Goal: Task Accomplishment & Management: Complete application form

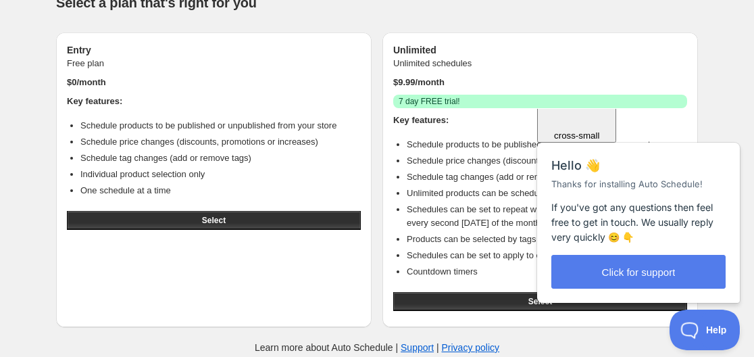
scroll to position [46, 0]
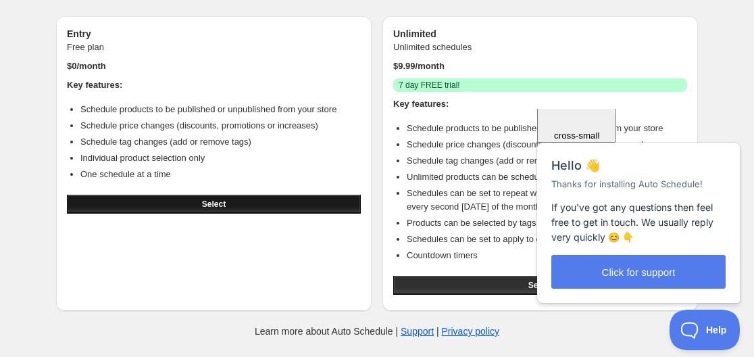
click at [197, 203] on button "Select" at bounding box center [214, 204] width 294 height 19
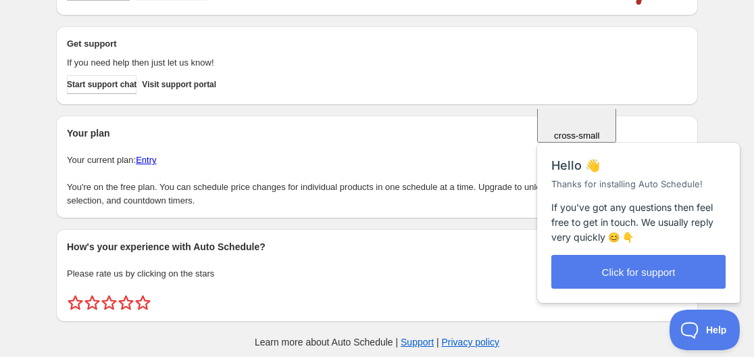
scroll to position [168, 0]
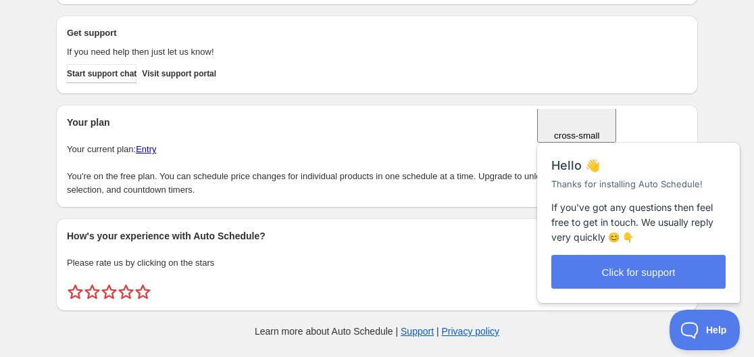
click at [588, 59] on span "Close" at bounding box center [576, 54] width 23 height 10
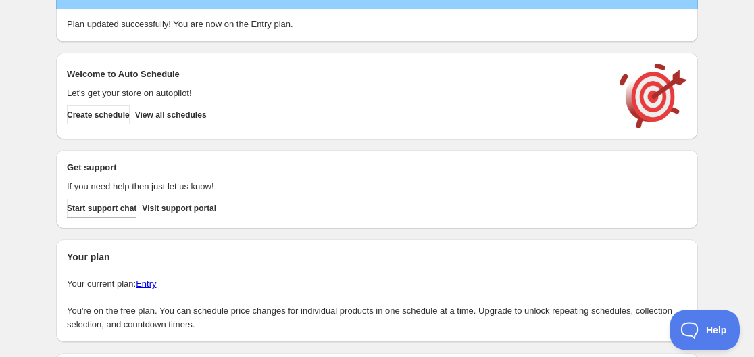
scroll to position [33, 0]
click at [195, 113] on span "View all schedules" at bounding box center [171, 115] width 72 height 11
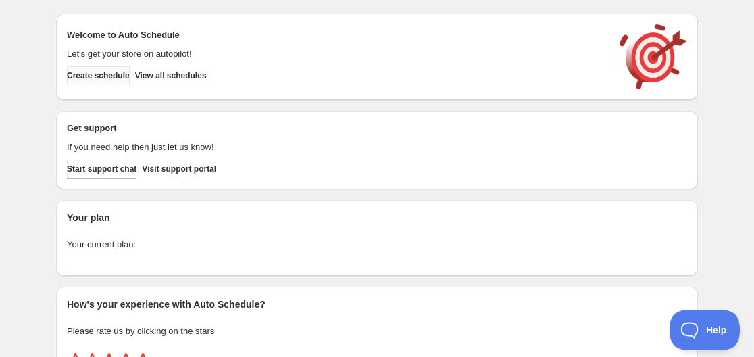
click at [106, 76] on span "Create schedule" at bounding box center [98, 75] width 63 height 11
click at [113, 78] on span "Create schedule" at bounding box center [98, 75] width 63 height 11
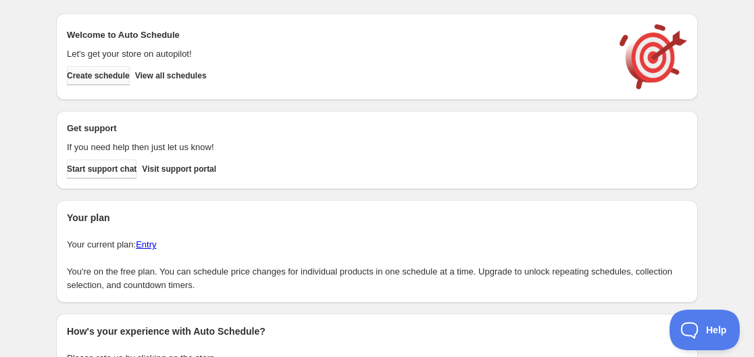
click at [101, 75] on span "Create schedule" at bounding box center [98, 75] width 63 height 11
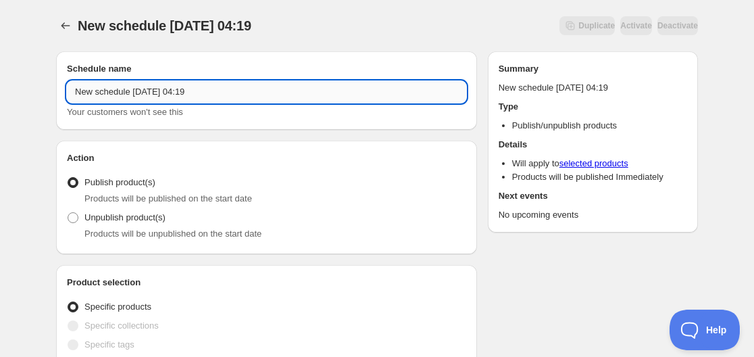
click at [158, 95] on input "New schedule Sep 10 2025 04:19" at bounding box center [266, 92] width 399 height 22
drag, startPoint x: 247, startPoint y: 88, endPoint x: 41, endPoint y: 84, distance: 206.8
click at [171, 85] on input "New schedule Sep 10 2025 04:19" at bounding box center [266, 92] width 399 height 22
click at [228, 93] on input "New schedule Sep 10 2025 04:19" at bounding box center [266, 92] width 399 height 22
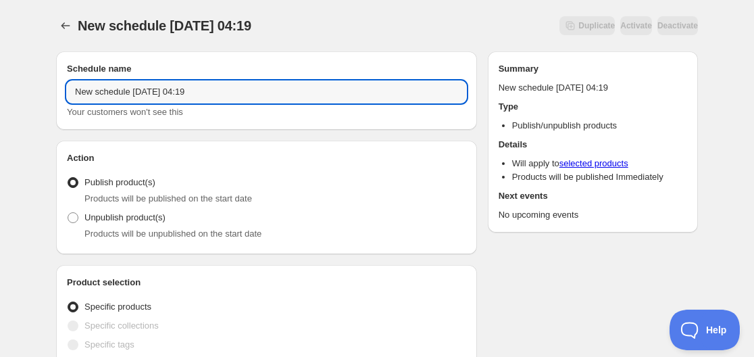
drag, startPoint x: 213, startPoint y: 92, endPoint x: 49, endPoint y: 97, distance: 163.5
paste input "Il Cavaliere 2021"
click at [168, 90] on input "Il Cavaliere 2021" at bounding box center [266, 92] width 399 height 22
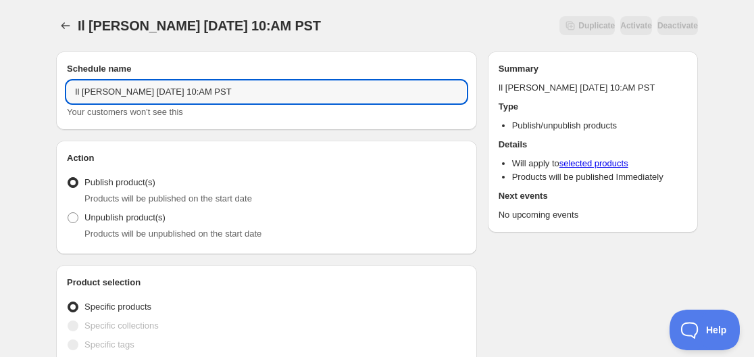
type input "Il Cavaliere 2021 Sept 30 10:AM PST"
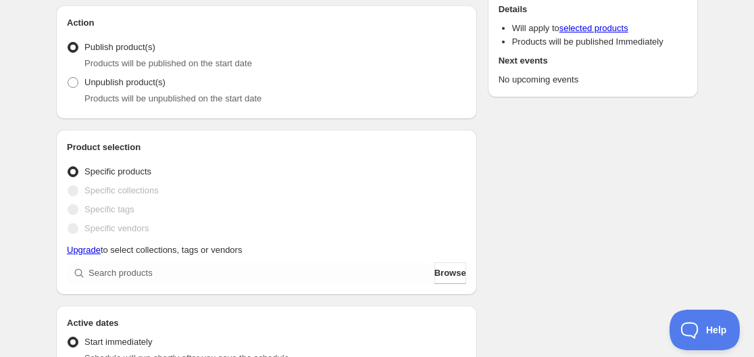
scroll to position [270, 0]
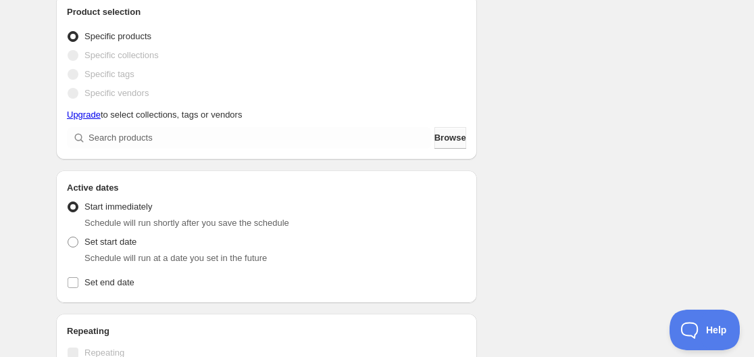
click at [443, 143] on span "Browse" at bounding box center [450, 138] width 32 height 14
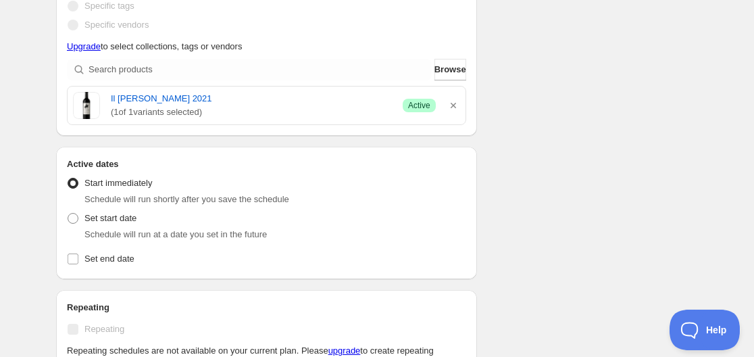
scroll to position [405, 0]
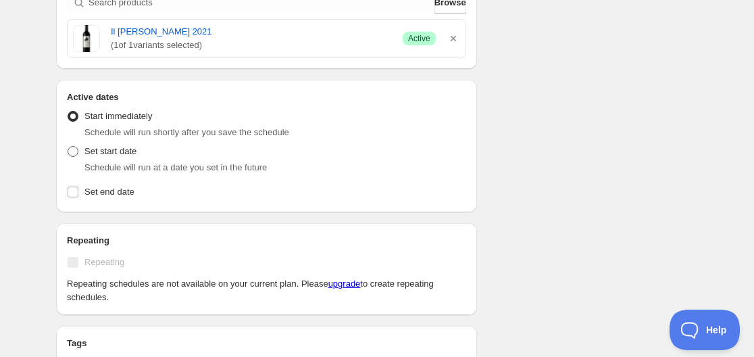
click at [75, 152] on span at bounding box center [73, 151] width 11 height 11
click at [68, 147] on input "Set start date" at bounding box center [68, 146] width 1 height 1
radio input "true"
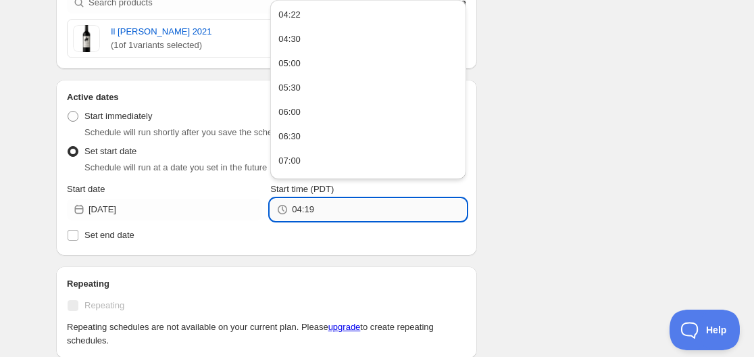
click at [327, 203] on input "04:19" at bounding box center [379, 210] width 174 height 22
drag, startPoint x: 327, startPoint y: 204, endPoint x: 274, endPoint y: 207, distance: 52.8
click at [274, 207] on div "04:19" at bounding box center [367, 210] width 195 height 22
click at [514, 150] on div "Schedule name Il Cavaliere 2021 Sept 30 10:AM PST Your customers won't see this…" at bounding box center [371, 195] width 653 height 1120
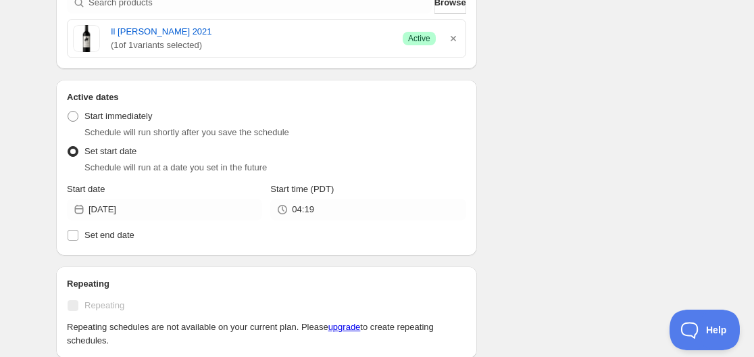
click at [70, 211] on div "2025-09-10" at bounding box center [164, 210] width 195 height 22
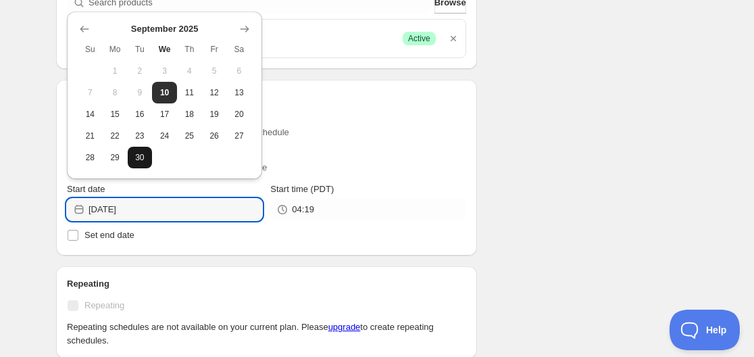
click at [138, 155] on span "30" at bounding box center [140, 157] width 14 height 11
type input "2025-09-30"
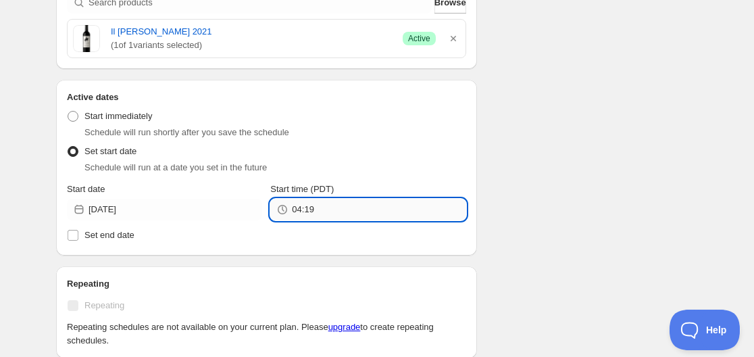
click at [298, 205] on input "04:19" at bounding box center [379, 210] width 174 height 22
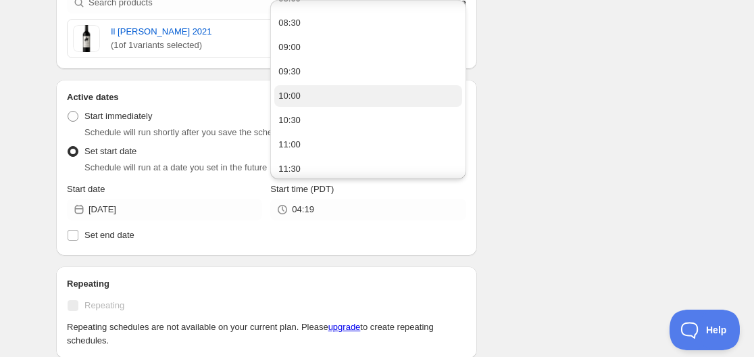
click at [303, 93] on button "10:00" at bounding box center [367, 96] width 187 height 22
type input "10:00"
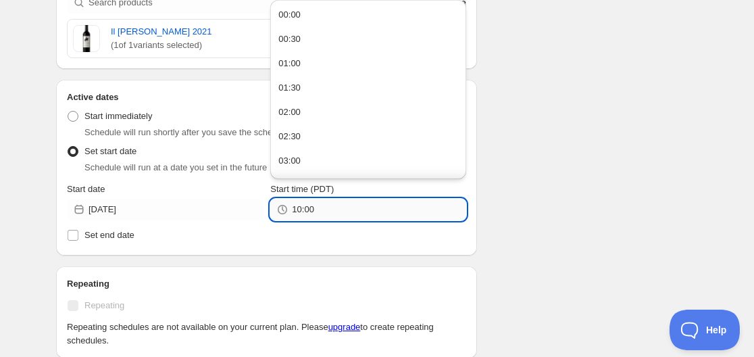
click at [329, 204] on input "10:00" at bounding box center [379, 210] width 174 height 22
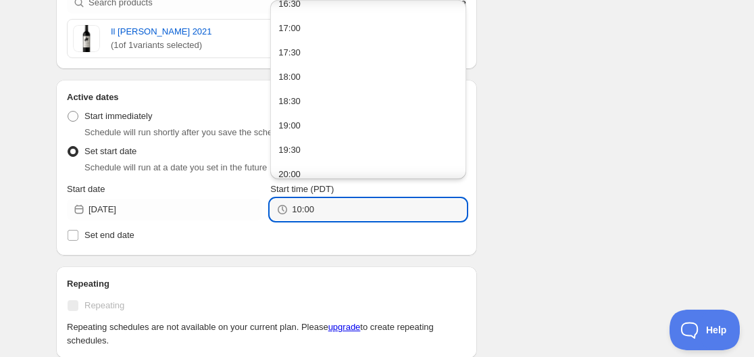
scroll to position [946, 0]
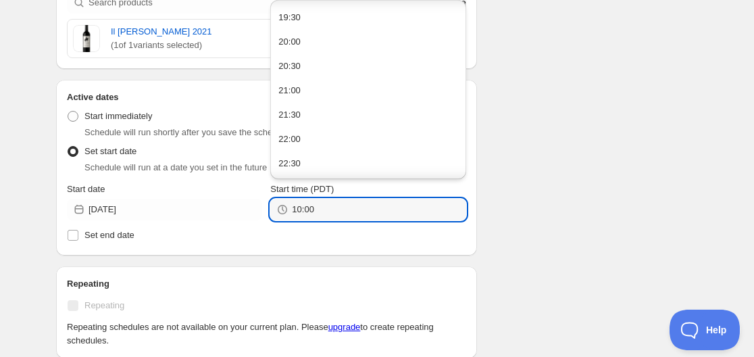
click at [541, 131] on div "Schedule name Il Cavaliere 2021 Sept 30 10:AM PST Your customers won't see this…" at bounding box center [371, 195] width 653 height 1120
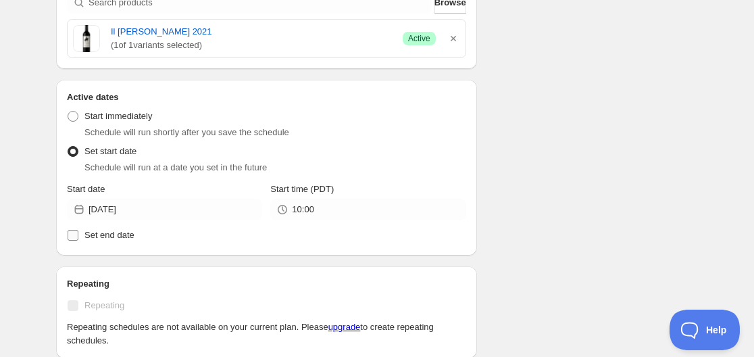
click at [75, 232] on input "Set end date" at bounding box center [73, 235] width 11 height 11
checkbox input "true"
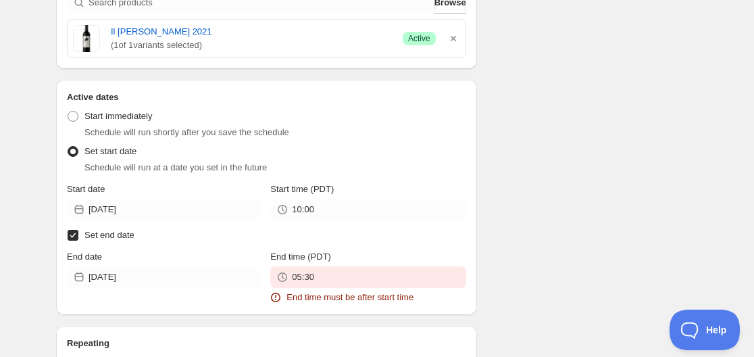
click at [77, 278] on icon at bounding box center [79, 277] width 14 height 14
click at [129, 276] on input "2025-09-10" at bounding box center [175, 277] width 174 height 22
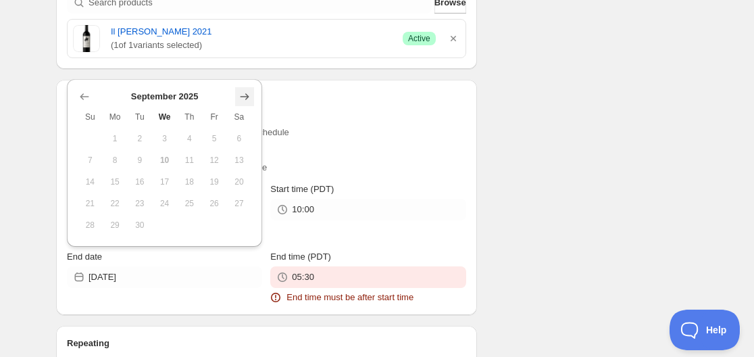
click at [242, 99] on icon "Show next month, October 2025" at bounding box center [245, 97] width 14 height 14
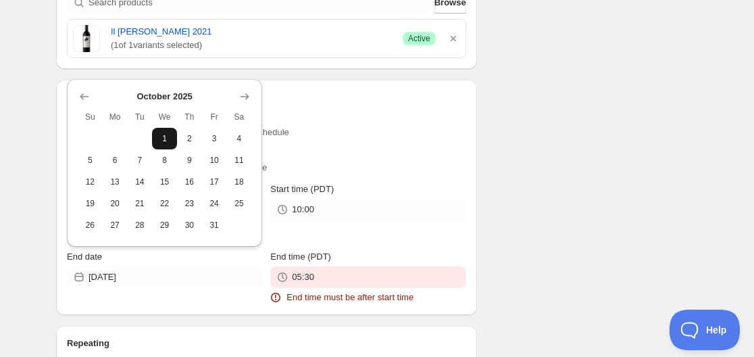
click at [169, 137] on span "1" at bounding box center [164, 138] width 14 height 11
type input "2025-10-01"
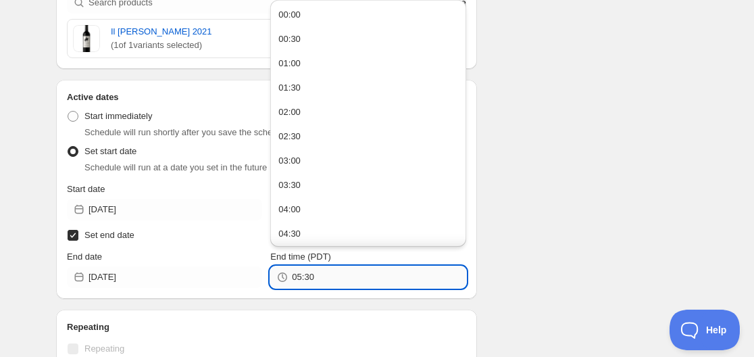
click at [325, 277] on input "05:30" at bounding box center [379, 277] width 174 height 22
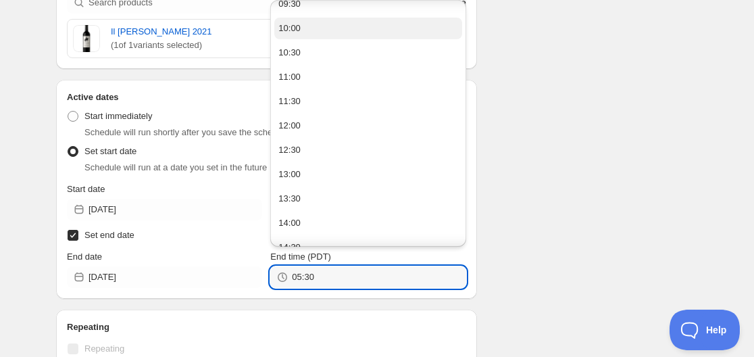
click at [294, 32] on div "10:00" at bounding box center [289, 29] width 22 height 14
type input "10:00"
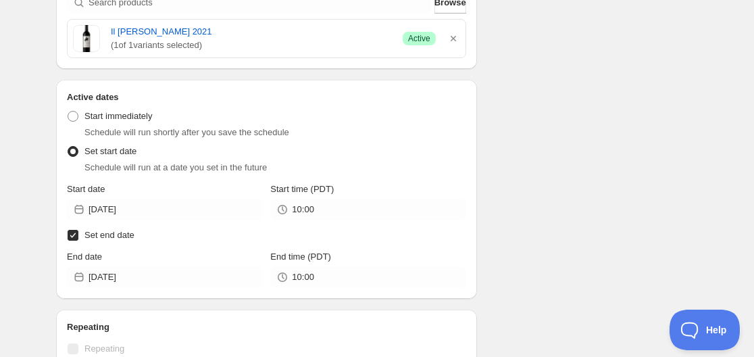
click at [542, 220] on div "Schedule name Il Cavaliere 2021 Sept 30 10:AM PST Your customers won't see this…" at bounding box center [371, 249] width 653 height 1228
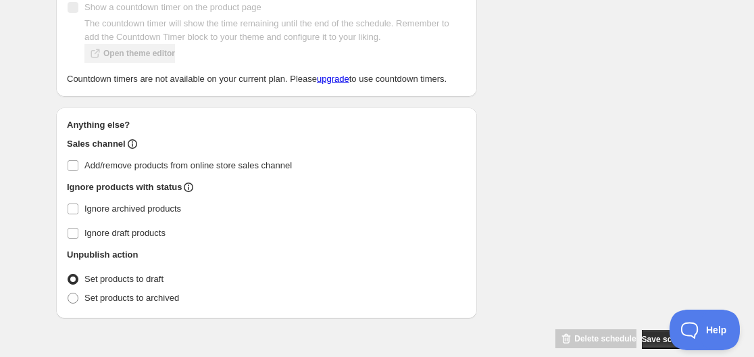
scroll to position [938, 0]
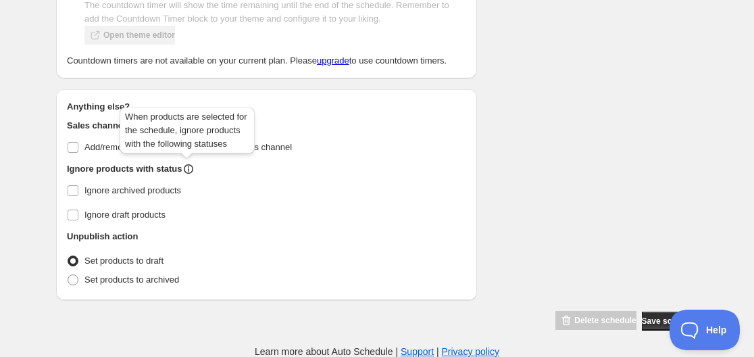
click at [186, 168] on icon at bounding box center [189, 169] width 14 height 14
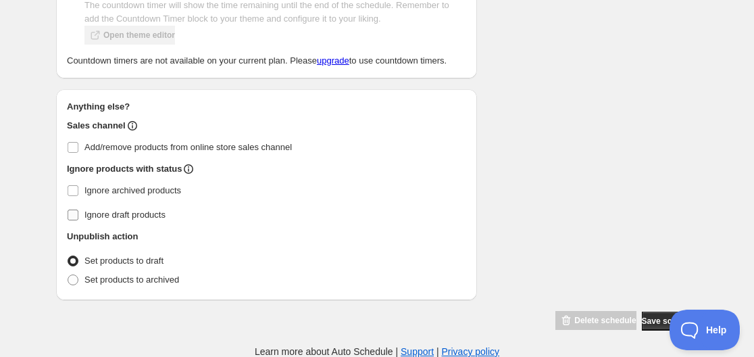
click at [363, 215] on label "Ignore draft products" at bounding box center [266, 214] width 399 height 19
click at [78, 215] on input "Ignore draft products" at bounding box center [73, 214] width 11 height 11
checkbox input "true"
click at [654, 324] on span "Save schedule" at bounding box center [670, 320] width 56 height 11
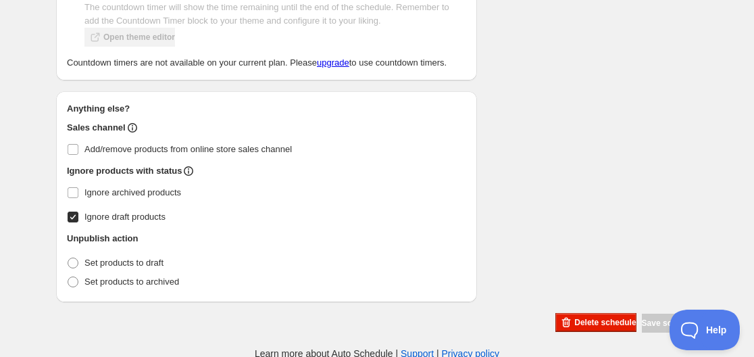
scroll to position [859, 0]
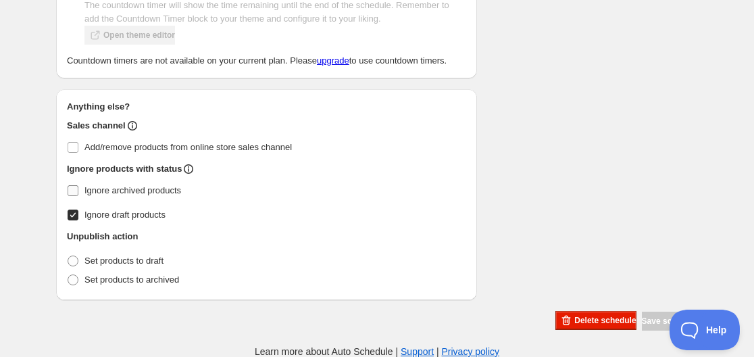
click at [74, 193] on input "Ignore archived products" at bounding box center [73, 190] width 11 height 11
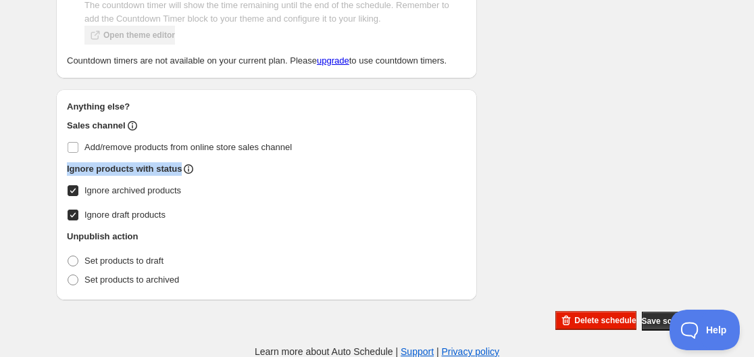
drag, startPoint x: 66, startPoint y: 164, endPoint x: 205, endPoint y: 161, distance: 139.2
click at [205, 161] on div "Anything else? Sales channel Add/remove products from online store sales channe…" at bounding box center [266, 194] width 421 height 211
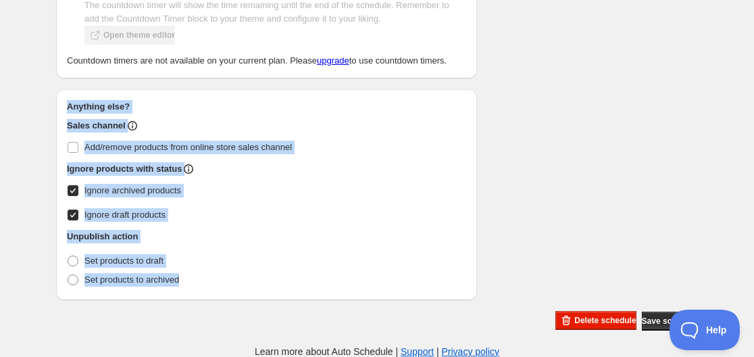
drag, startPoint x: 61, startPoint y: 97, endPoint x: 198, endPoint y: 283, distance: 230.9
click at [198, 283] on div "Anything else? Sales channel Add/remove products from online store sales channe…" at bounding box center [266, 194] width 421 height 211
copy div "Anything else? Sales channel Add/remove products from online store sales channe…"
click at [74, 188] on input "Ignore archived products" at bounding box center [73, 190] width 11 height 11
checkbox input "false"
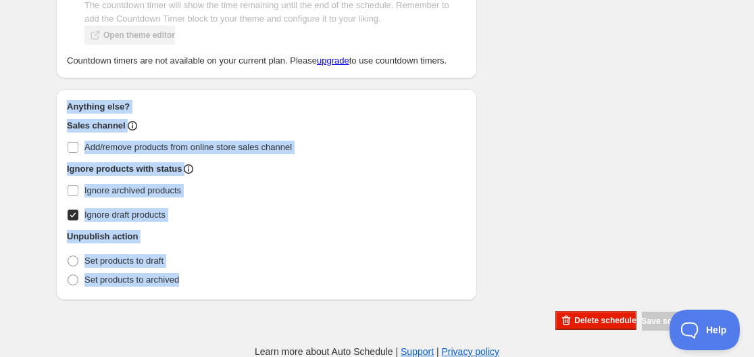
click at [70, 209] on input "Ignore draft products" at bounding box center [73, 214] width 11 height 11
checkbox input "false"
click at [305, 195] on label "Ignore archived products" at bounding box center [266, 190] width 399 height 19
click at [78, 195] on input "Ignore archived products" at bounding box center [73, 190] width 11 height 11
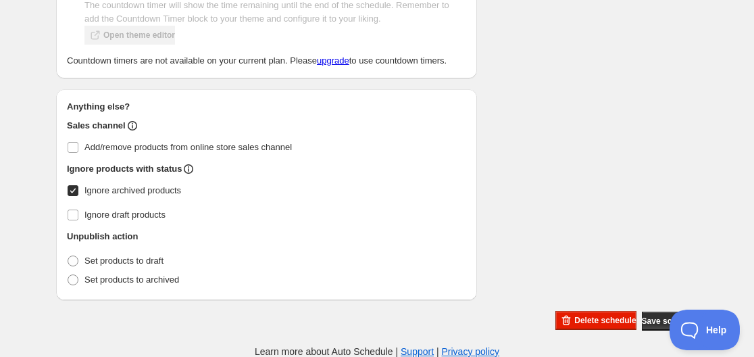
click at [76, 191] on input "Ignore archived products" at bounding box center [73, 190] width 11 height 11
checkbox input "false"
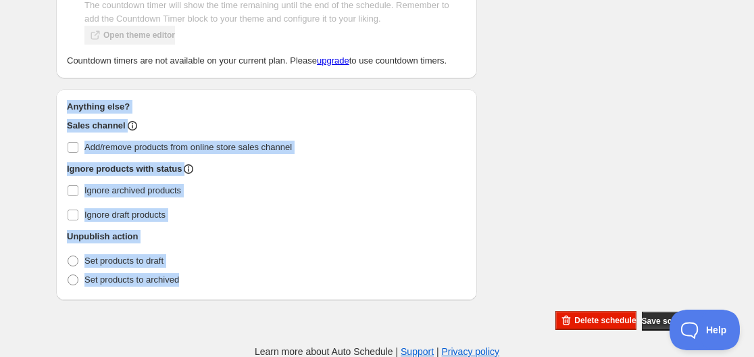
drag, startPoint x: 59, startPoint y: 90, endPoint x: 192, endPoint y: 284, distance: 235.7
click at [192, 284] on div "Anything else? Sales channel Add/remove products from online store sales channe…" at bounding box center [266, 194] width 421 height 211
copy div "Anything else? Sales channel Add/remove products from online store sales channe…"
click at [354, 158] on div "Anything else? Sales channel Add/remove products from online store sales channe…" at bounding box center [266, 194] width 399 height 189
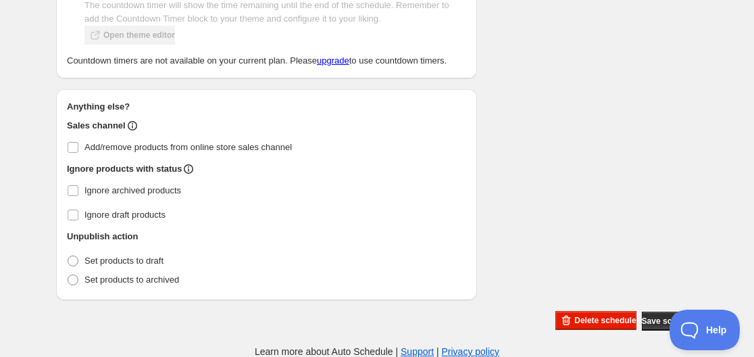
click at [341, 132] on div "Anything else? Sales channel Add/remove products from online store sales channe…" at bounding box center [266, 194] width 399 height 189
click at [76, 260] on span at bounding box center [73, 260] width 11 height 11
click at [68, 256] on input "Set products to draft" at bounding box center [68, 255] width 1 height 1
radio input "true"
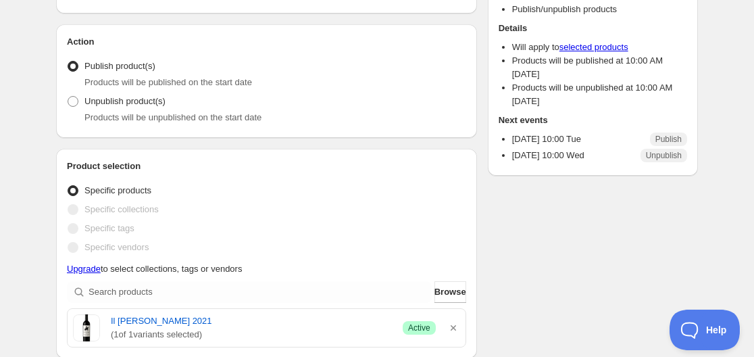
scroll to position [49, 0]
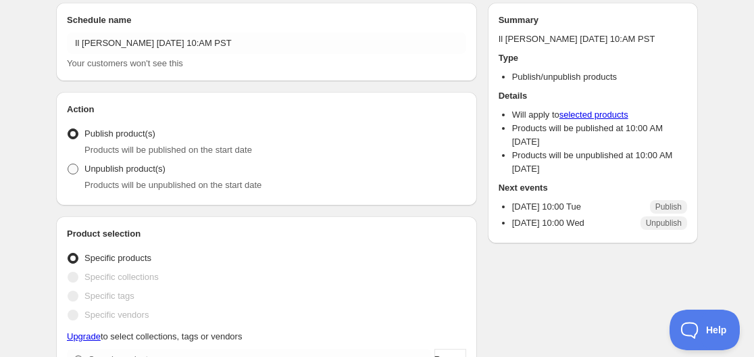
click at [78, 170] on span at bounding box center [73, 168] width 11 height 11
click at [68, 164] on input "Unpublish product(s)" at bounding box center [68, 163] width 1 height 1
radio input "true"
click at [75, 141] on label "Publish product(s)" at bounding box center [111, 133] width 88 height 19
click at [68, 129] on input "Publish product(s)" at bounding box center [68, 128] width 1 height 1
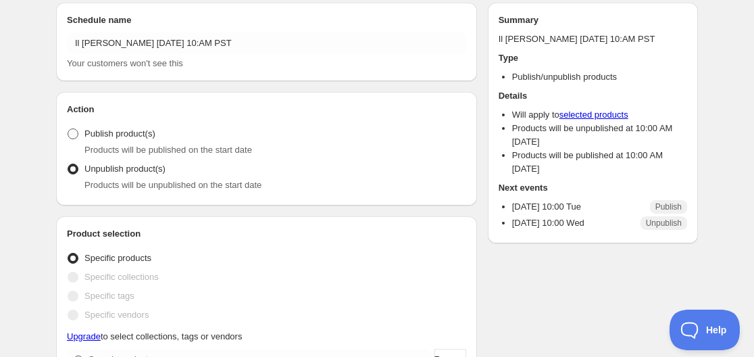
radio input "true"
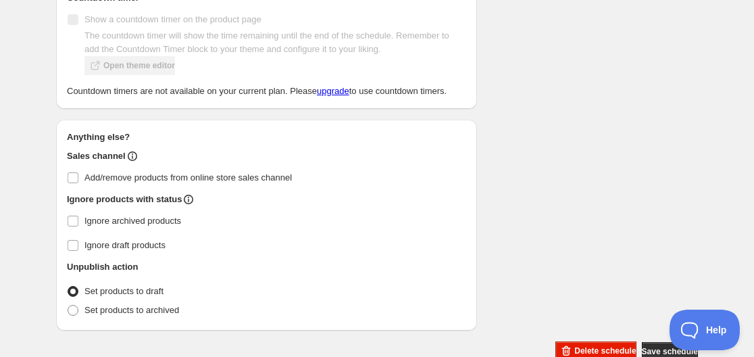
scroll to position [859, 0]
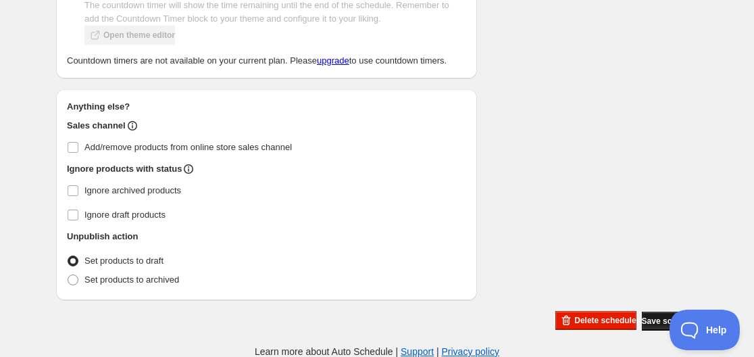
click at [642, 322] on span "Save schedule" at bounding box center [670, 320] width 56 height 11
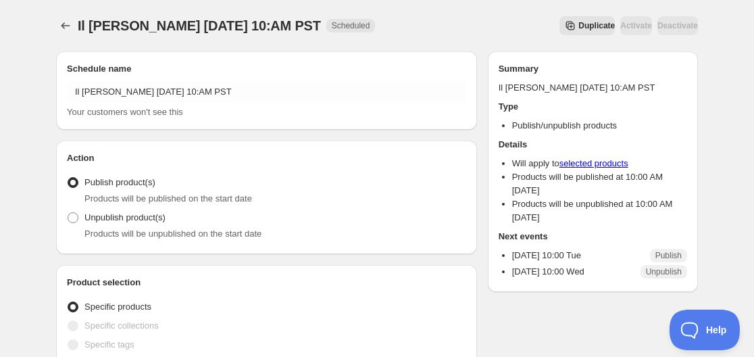
scroll to position [0, 0]
click at [67, 29] on icon "Schedules" at bounding box center [66, 26] width 14 height 14
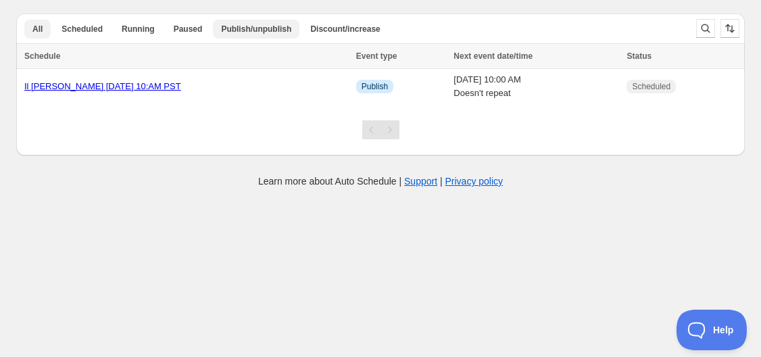
click at [223, 24] on span "Publish/unpublish" at bounding box center [256, 29] width 70 height 11
click at [327, 28] on span "Discount/increase" at bounding box center [345, 29] width 70 height 11
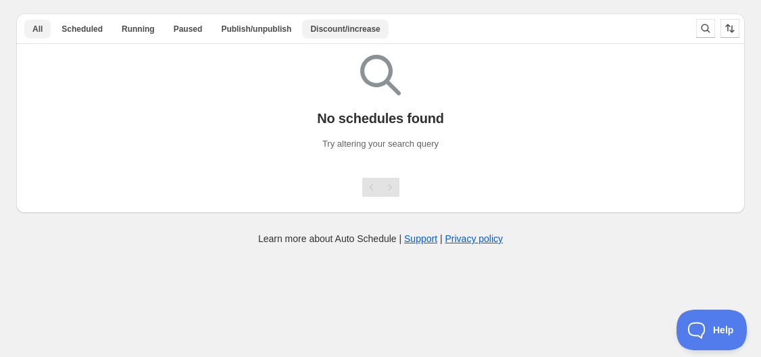
click at [29, 34] on button "All" at bounding box center [37, 29] width 26 height 19
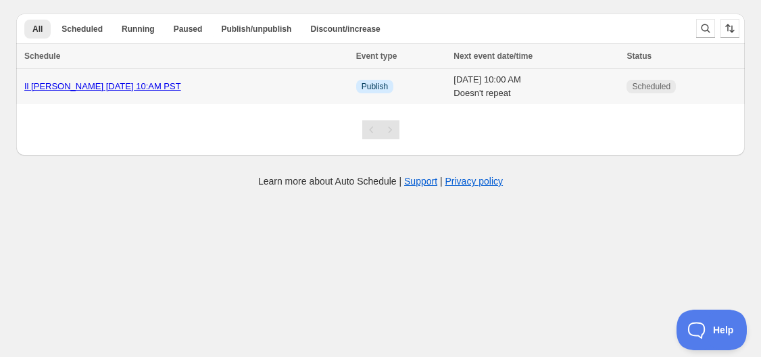
click at [55, 85] on link "Il Cavaliere 2021 Sept 30 10:AM PST" at bounding box center [102, 86] width 157 height 10
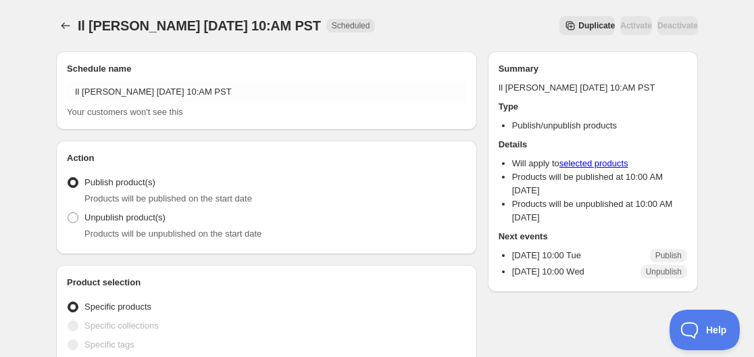
click at [578, 30] on span "Duplicate" at bounding box center [596, 25] width 36 height 11
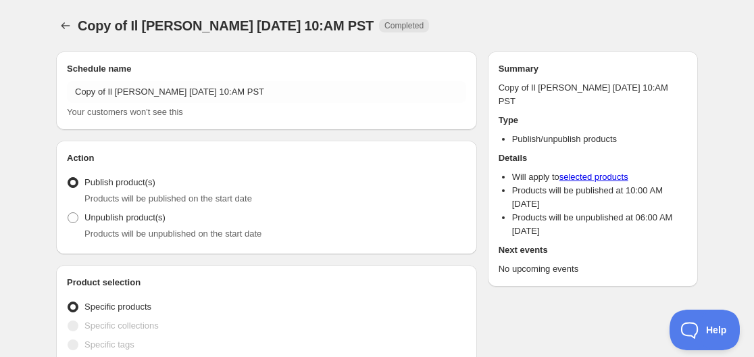
radio input "true"
checkbox input "true"
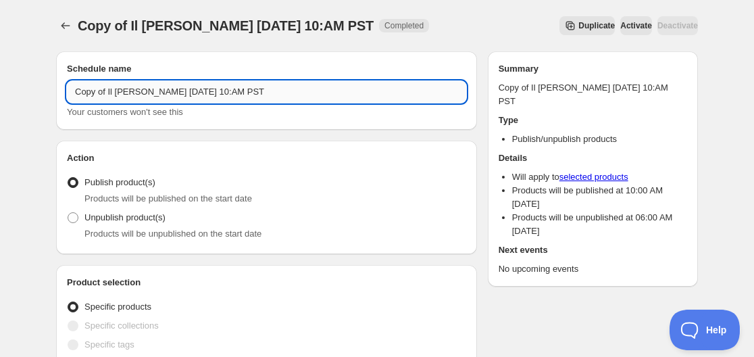
drag, startPoint x: 170, startPoint y: 93, endPoint x: 70, endPoint y: 93, distance: 99.3
click at [70, 93] on input "Copy of Il Cavaliere 2021 Sept 30 10:AM PST" at bounding box center [266, 92] width 399 height 22
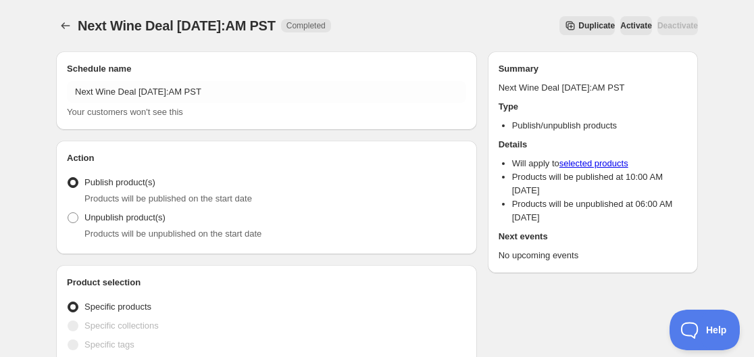
click at [242, 153] on h2 "Action" at bounding box center [266, 158] width 399 height 14
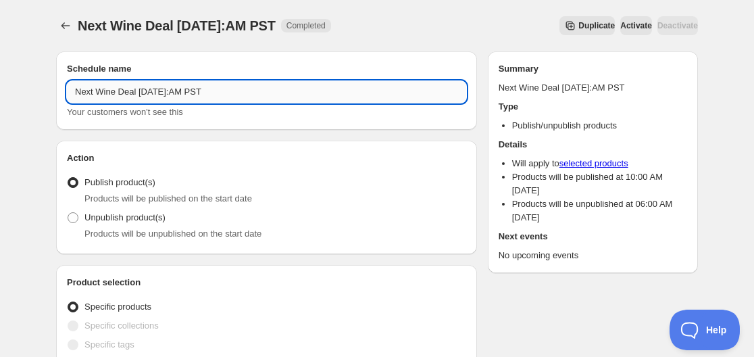
drag, startPoint x: 167, startPoint y: 92, endPoint x: 138, endPoint y: 95, distance: 28.5
click at [138, 95] on input "Next Wine Deal Sept 30 10:AM PST" at bounding box center [266, 92] width 399 height 22
type input "Next Wine Deal Oct 3 10:AM PST"
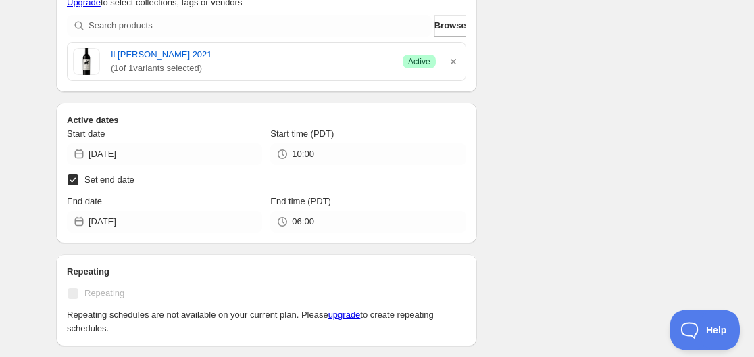
scroll to position [405, 0]
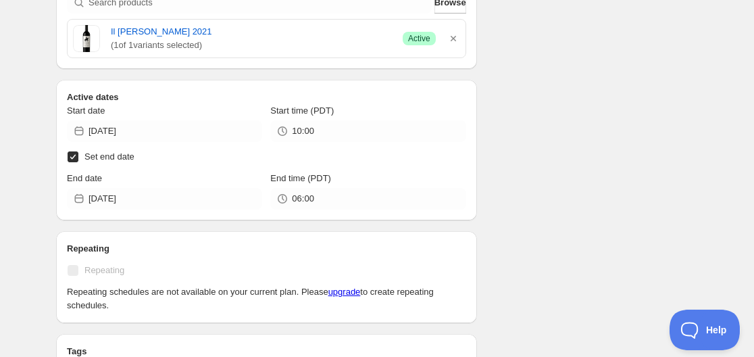
click at [76, 132] on icon at bounding box center [79, 130] width 9 height 9
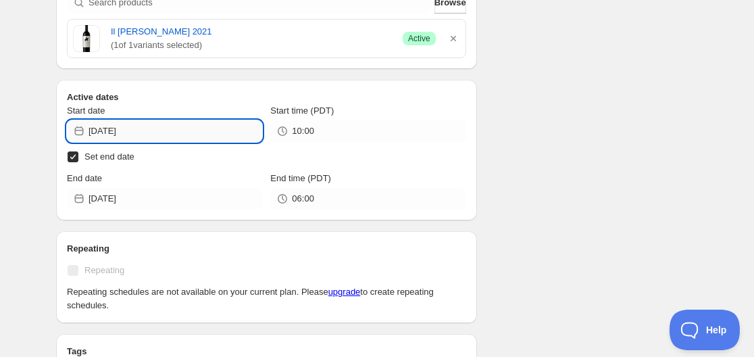
click at [102, 134] on input "2025-09-30" at bounding box center [175, 131] width 174 height 22
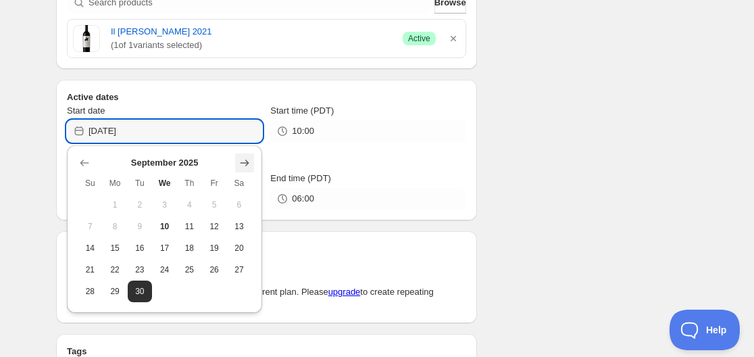
click at [247, 163] on icon "Show next month, October 2025" at bounding box center [245, 163] width 14 height 14
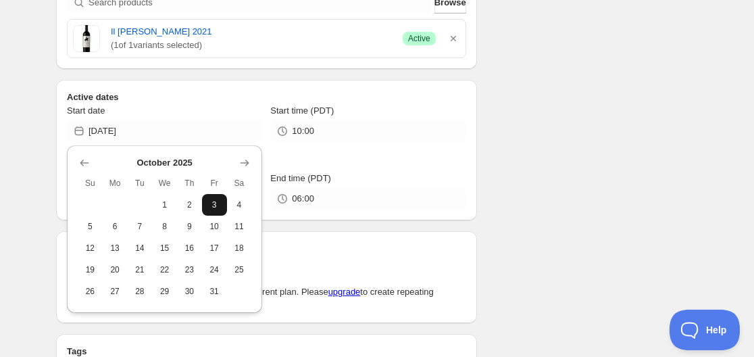
click at [218, 204] on span "3" at bounding box center [214, 204] width 14 height 11
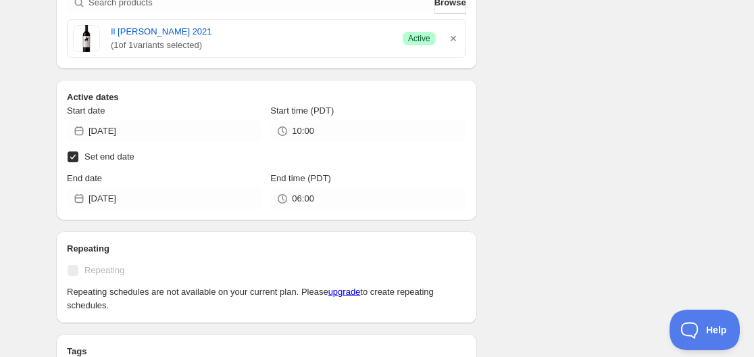
type input "2025-10-03"
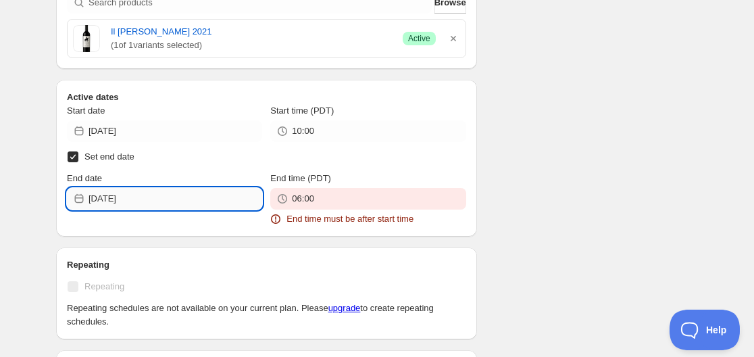
click at [144, 205] on input "2025-09-10" at bounding box center [175, 199] width 174 height 22
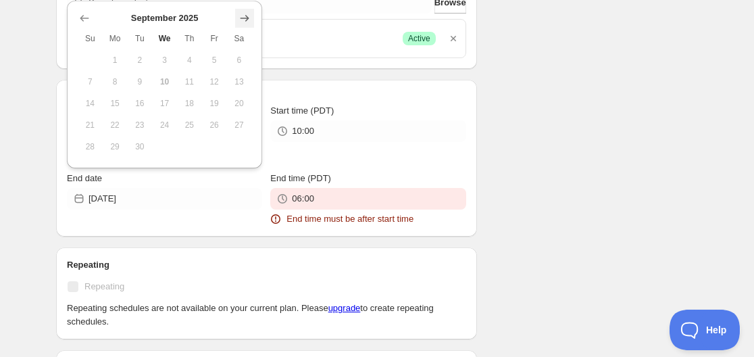
click at [240, 17] on icon "Show next month, October 2025" at bounding box center [245, 18] width 14 height 14
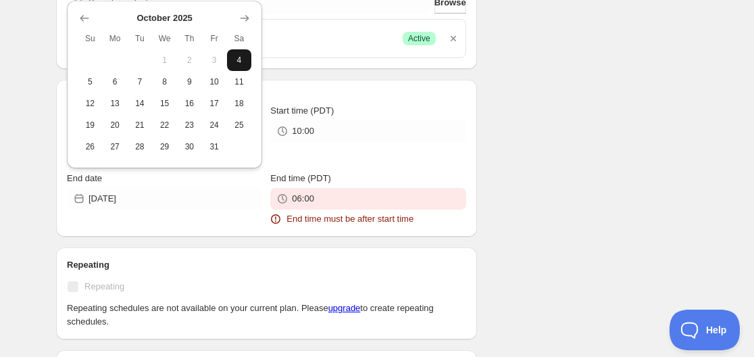
click at [238, 59] on span "4" at bounding box center [239, 60] width 14 height 11
type input "2025-10-04"
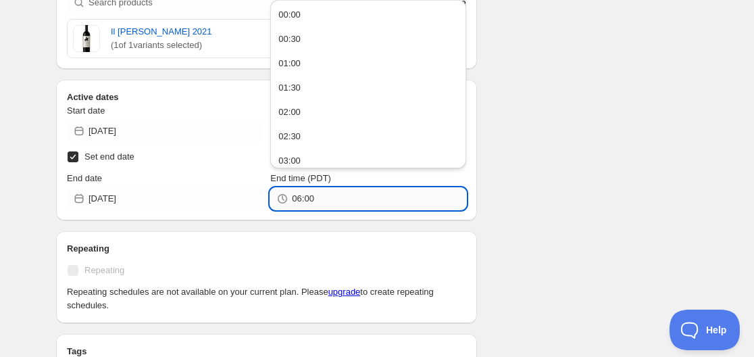
click at [322, 191] on input "06:00" at bounding box center [379, 199] width 174 height 22
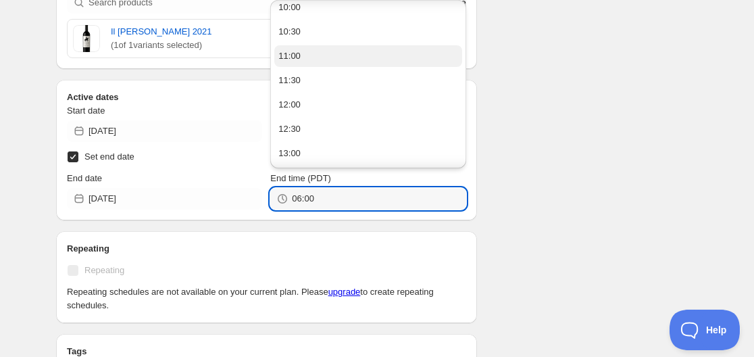
scroll to position [473, 0]
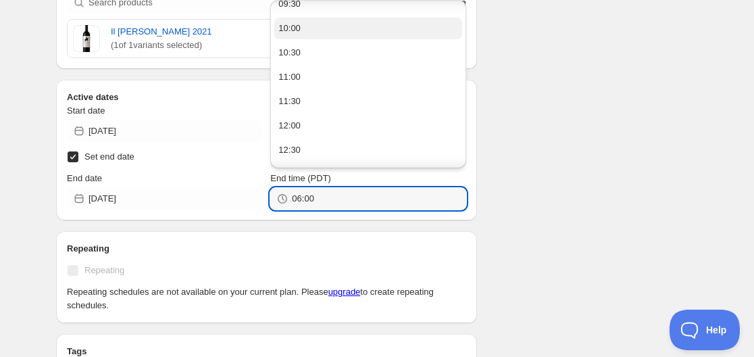
click at [289, 34] on div "10:00" at bounding box center [289, 29] width 22 height 14
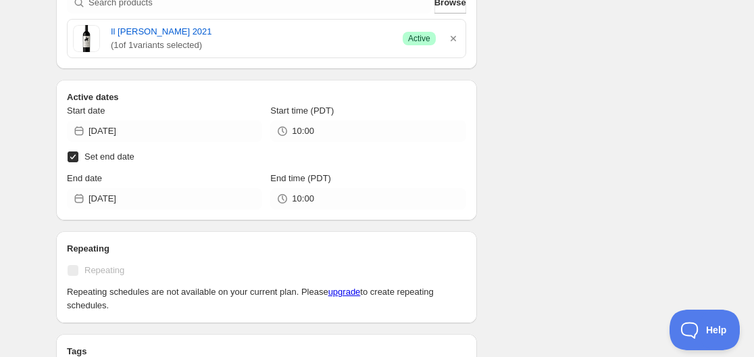
type input "10:00"
click at [544, 149] on div "Schedule name Next Wine Deal Oct 3 10:AM PST Your customers won't see this Acti…" at bounding box center [371, 210] width 653 height 1150
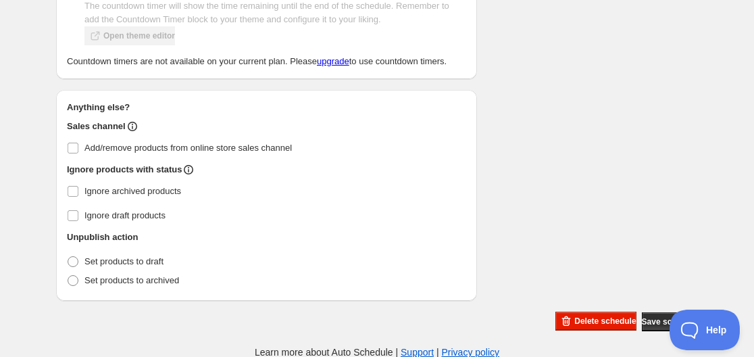
scroll to position [859, 0]
click at [76, 260] on span at bounding box center [73, 260] width 11 height 11
click at [68, 256] on input "Set products to draft" at bounding box center [68, 255] width 1 height 1
radio input "true"
click at [643, 326] on button "Save schedule" at bounding box center [670, 320] width 56 height 19
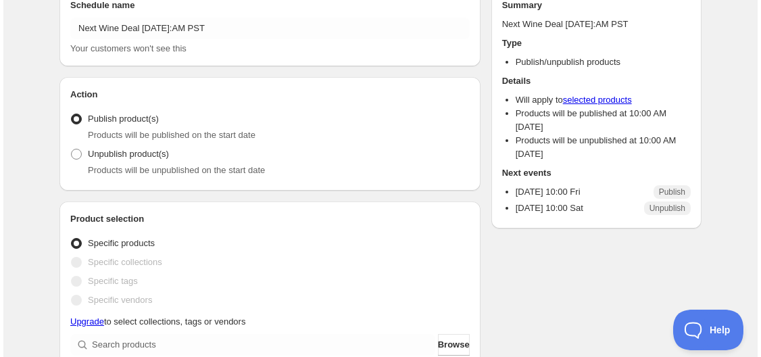
scroll to position [0, 0]
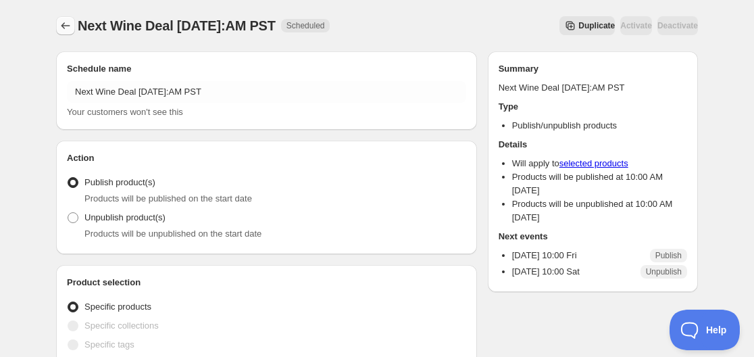
click at [59, 22] on icon "Schedules" at bounding box center [66, 26] width 14 height 14
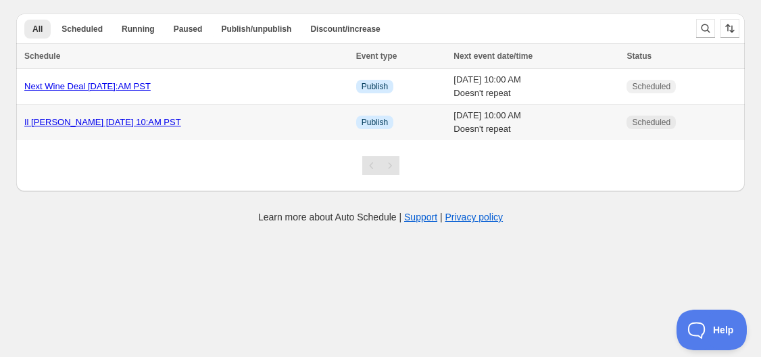
click at [83, 118] on link "Il Cavaliere 2021 Sept 30 10:AM PST" at bounding box center [102, 122] width 157 height 10
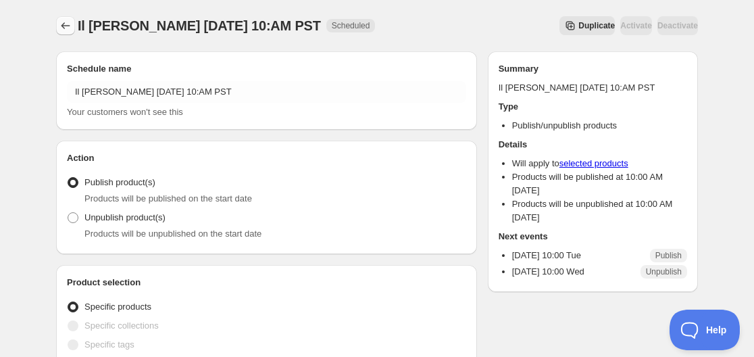
click at [68, 23] on icon "Schedules" at bounding box center [66, 26] width 14 height 14
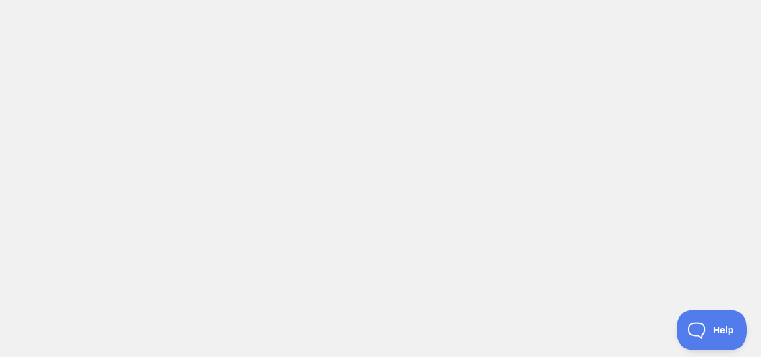
click at [410, 80] on body at bounding box center [380, 178] width 761 height 357
click at [451, 218] on body at bounding box center [380, 178] width 761 height 357
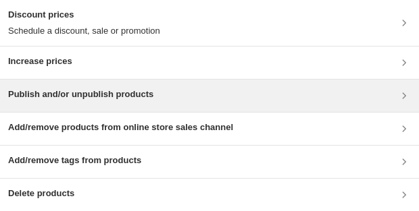
click at [163, 95] on div "Publish and/or unpublish products" at bounding box center [209, 96] width 403 height 16
